Goal: Transaction & Acquisition: Subscribe to service/newsletter

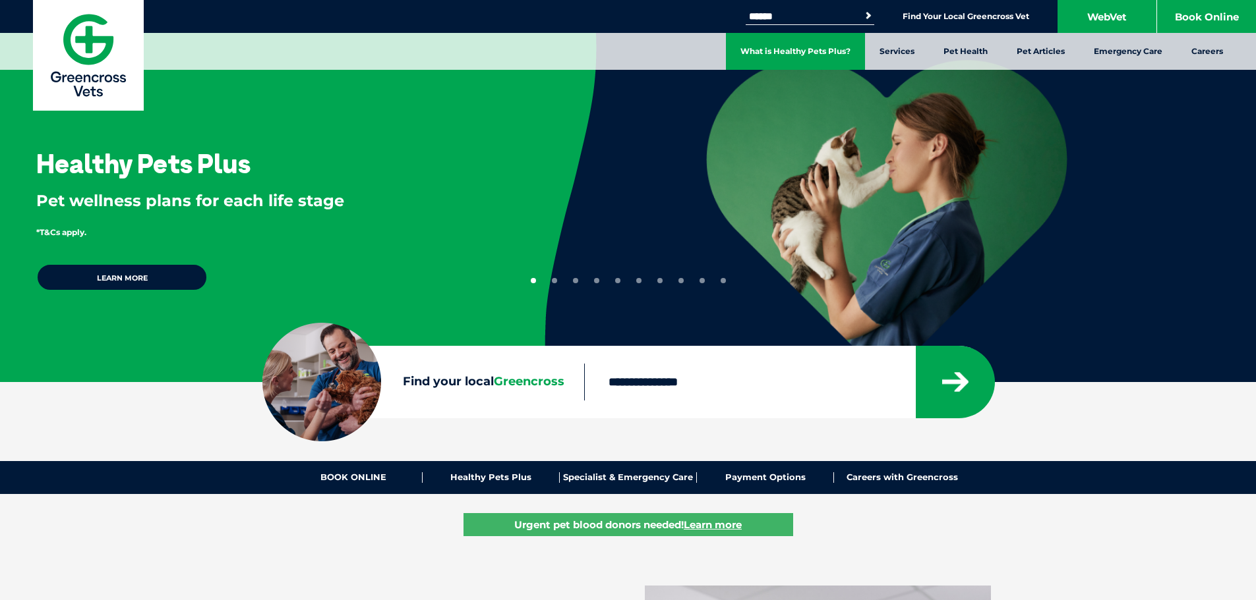
click at [786, 48] on link "What is Healthy Pets Plus?" at bounding box center [795, 51] width 139 height 37
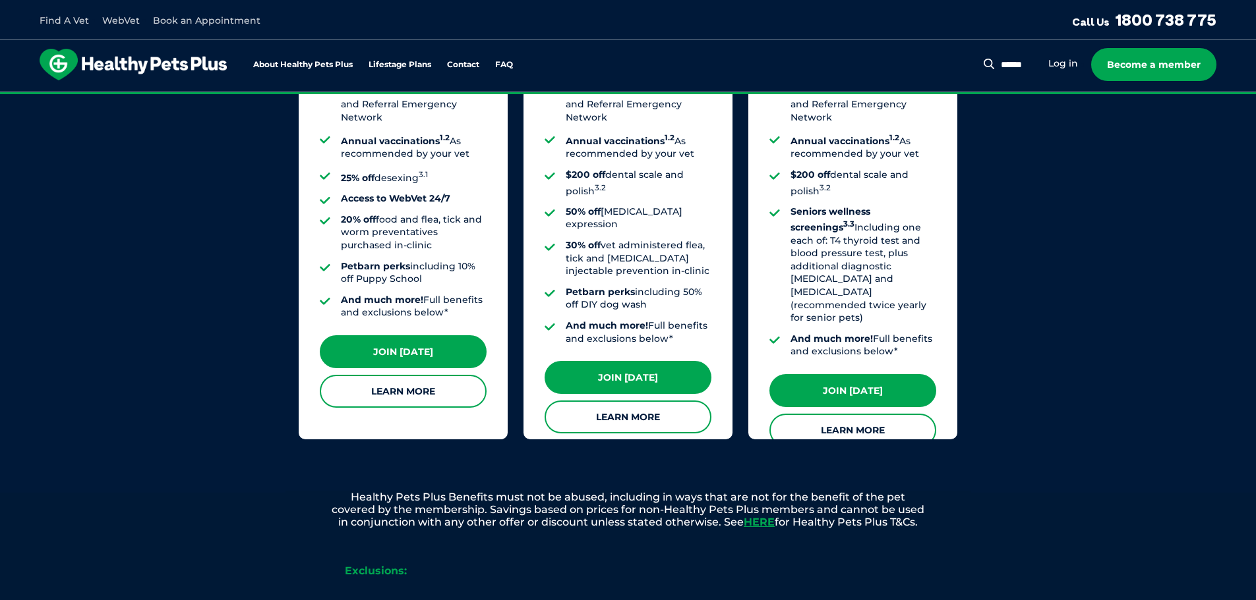
scroll to position [1055, 0]
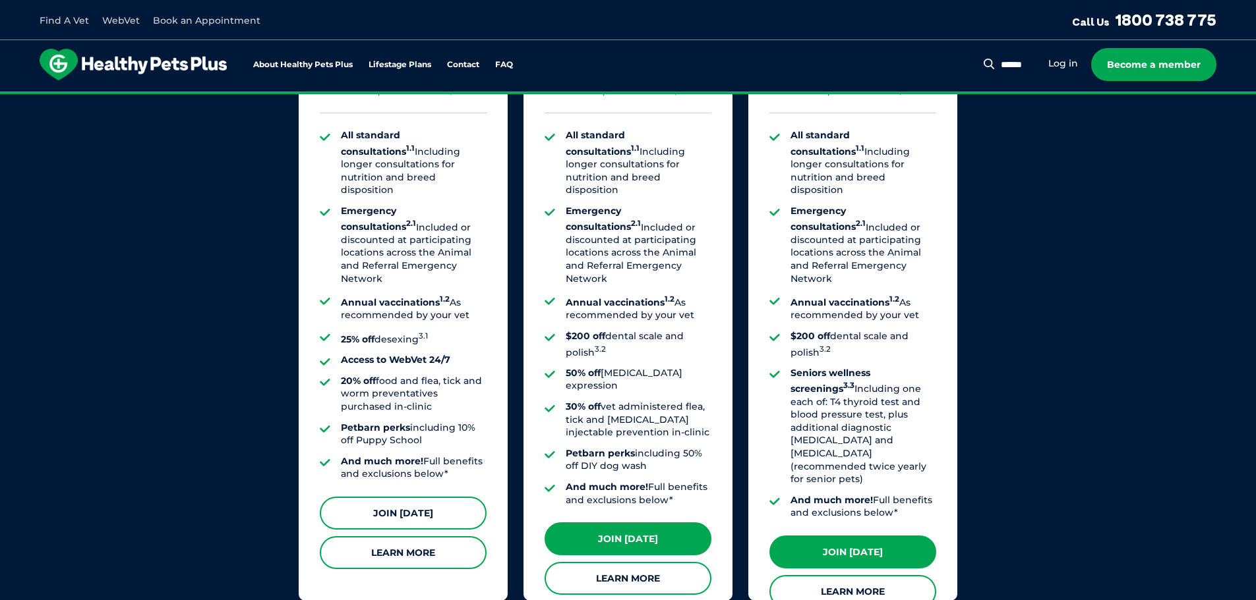
click at [402, 509] on link "Join [DATE]" at bounding box center [403, 513] width 167 height 33
click at [405, 507] on link "Join [DATE]" at bounding box center [403, 513] width 167 height 33
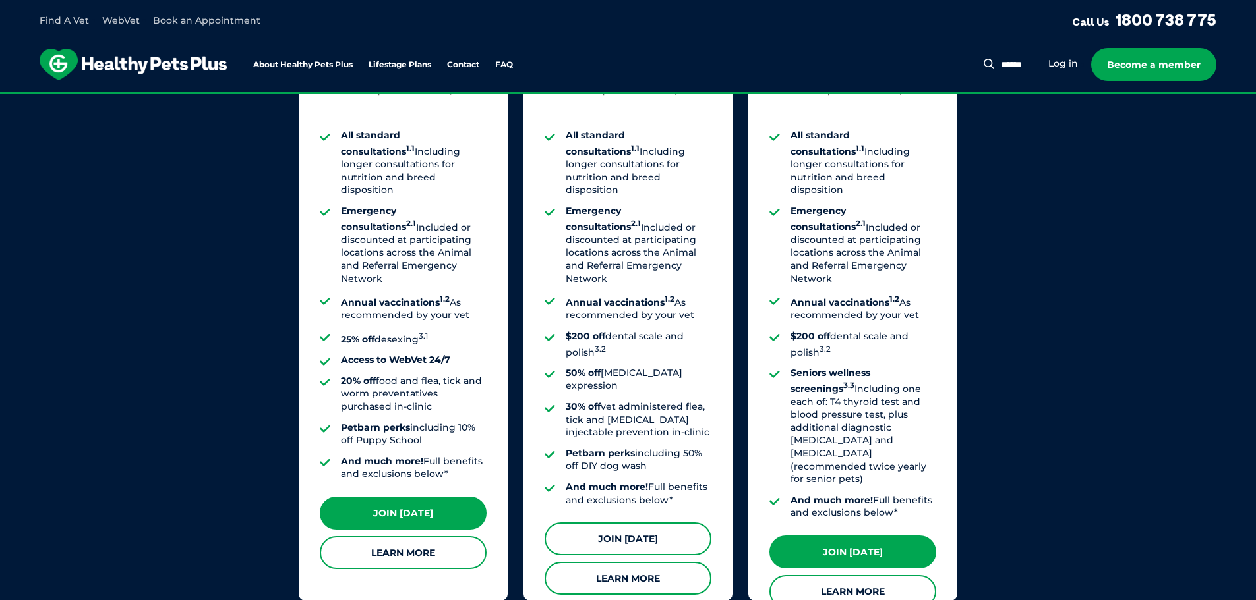
click at [625, 523] on link "Join [DATE]" at bounding box center [627, 539] width 167 height 33
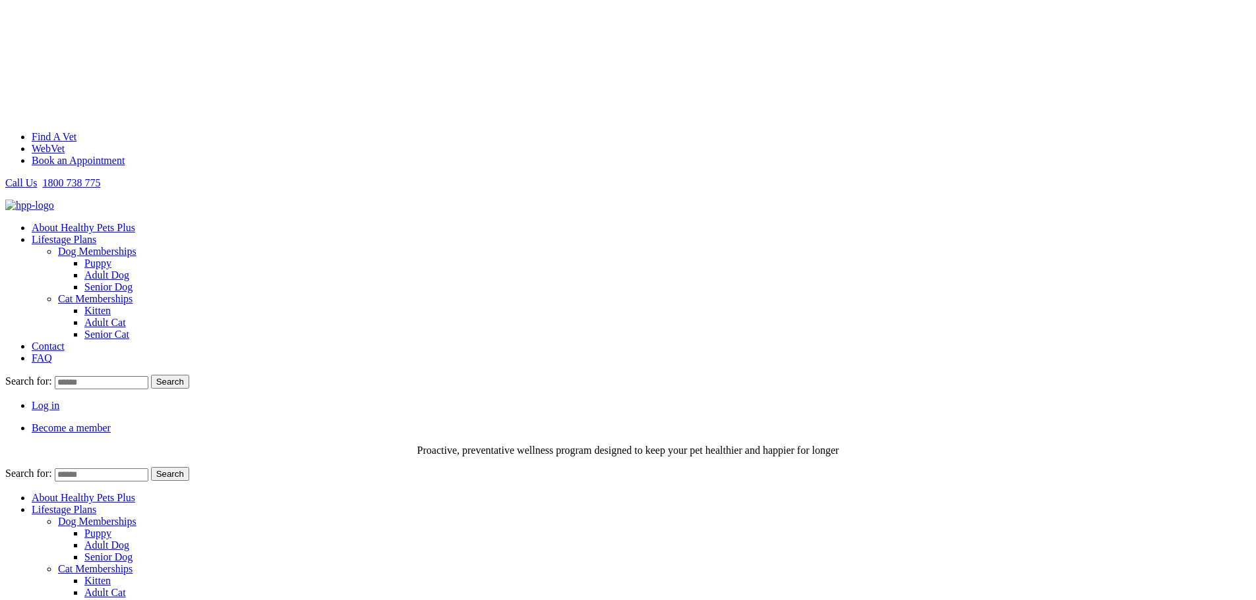
scroll to position [1384, 0]
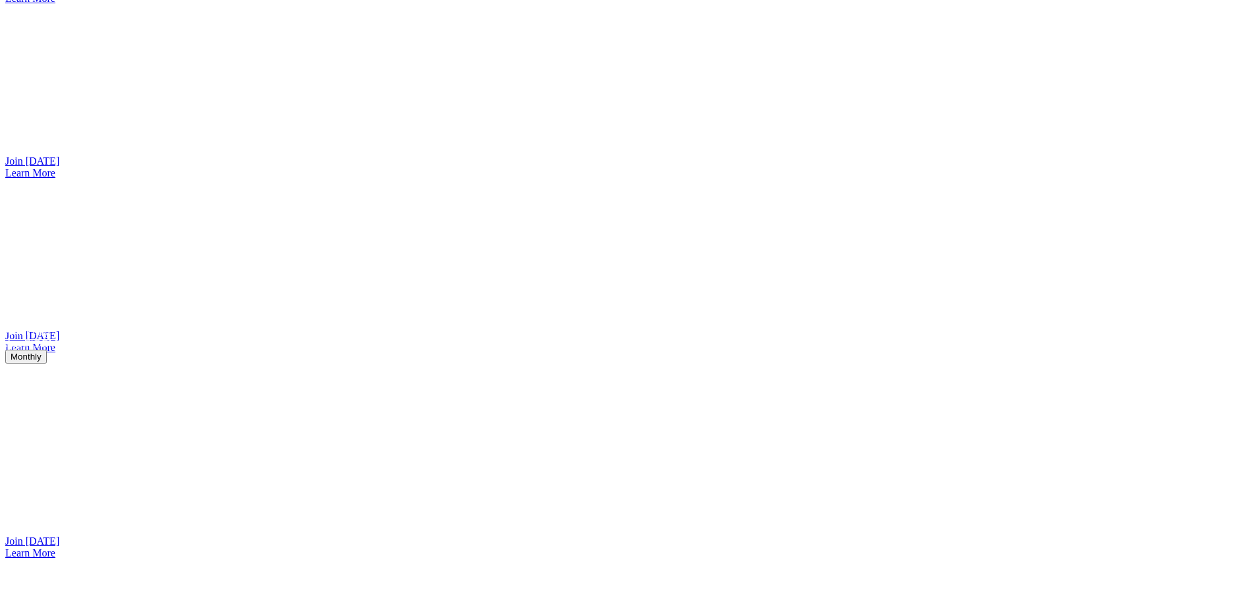
click at [59, 167] on link "Join [DATE]" at bounding box center [32, 161] width 54 height 11
